Goal: Navigation & Orientation: Find specific page/section

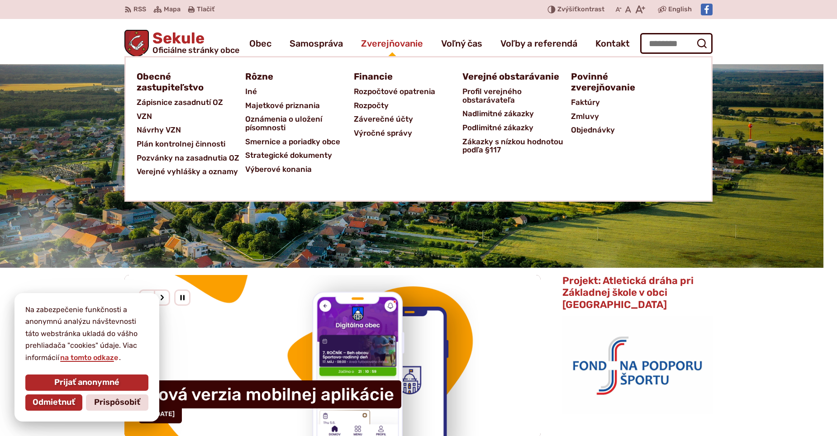
click at [400, 45] on span "Zverejňovanie" at bounding box center [392, 43] width 62 height 25
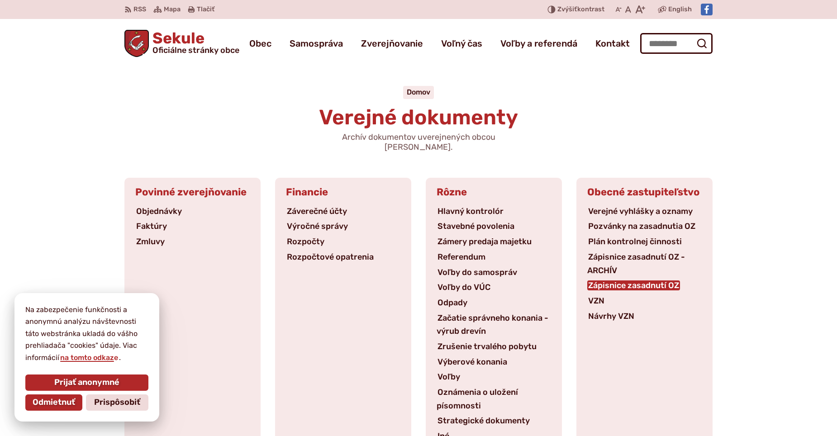
click at [619, 281] on link "Zápisnice zasadnutí OZ" at bounding box center [633, 286] width 93 height 10
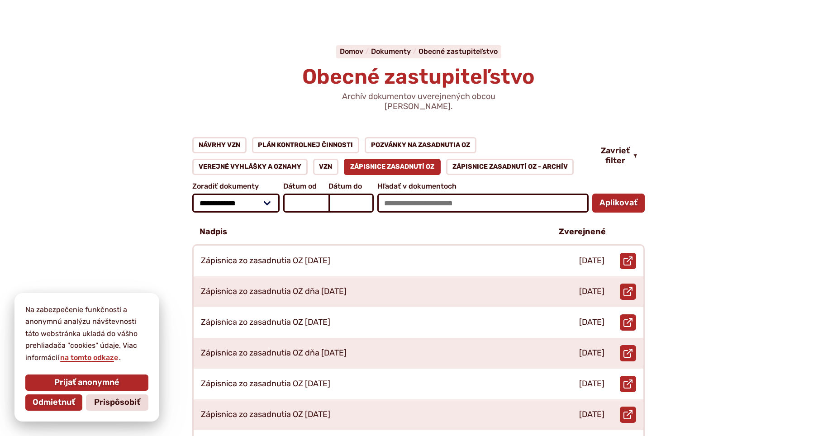
scroll to position [136, 0]
